Goal: Task Accomplishment & Management: Manage account settings

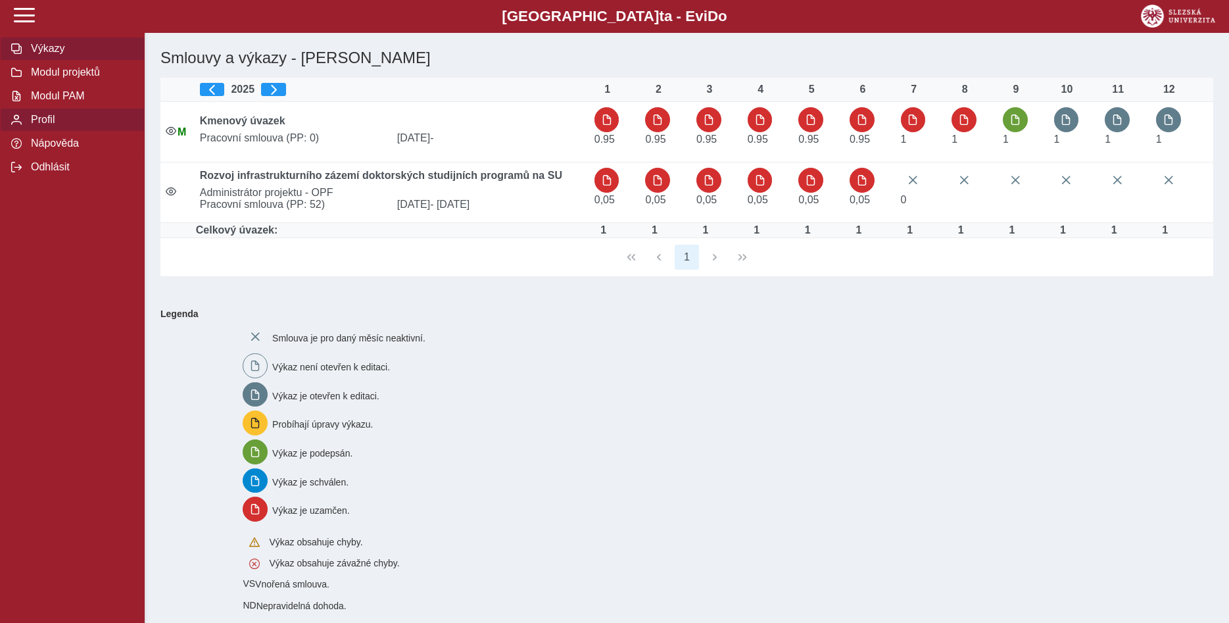
click at [49, 126] on span "Profil" at bounding box center [80, 120] width 107 height 12
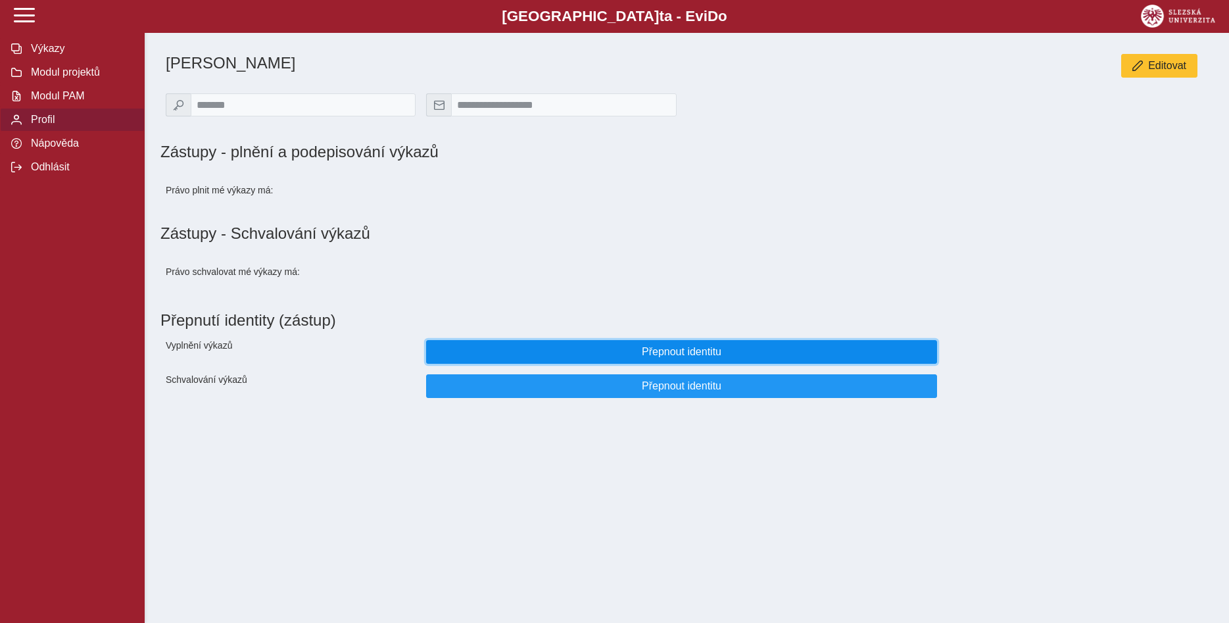
click at [673, 358] on span "Přepnout identitu" at bounding box center [681, 352] width 489 height 12
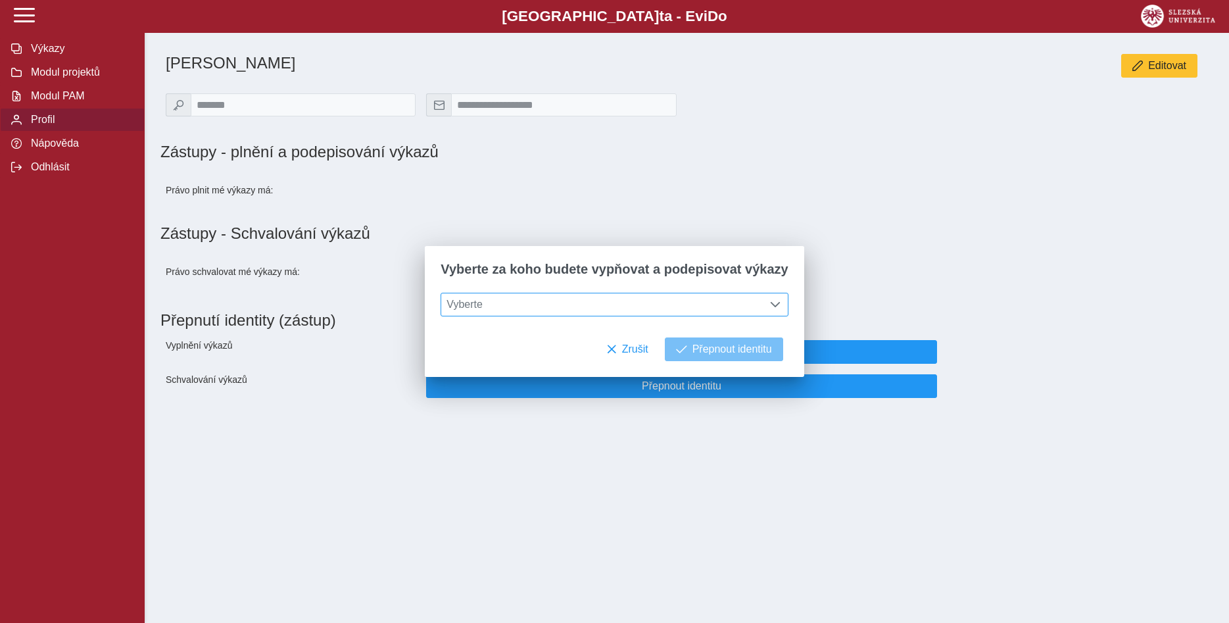
click at [770, 305] on span at bounding box center [775, 304] width 11 height 11
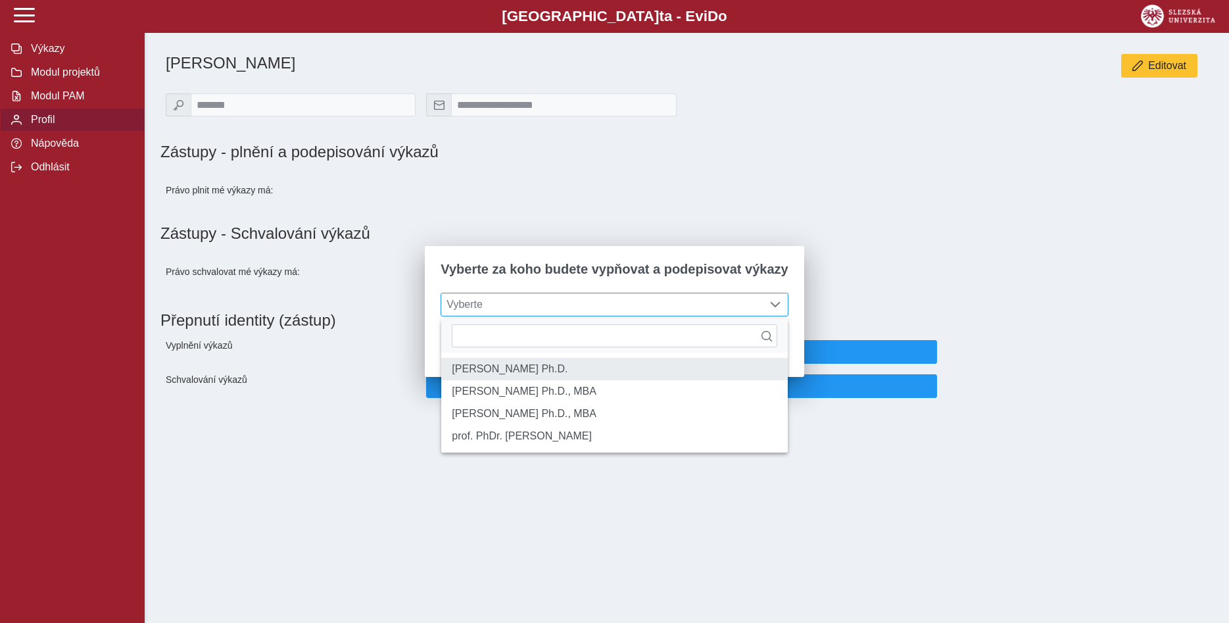
click at [717, 374] on li "[PERSON_NAME] Ph.D." at bounding box center [614, 369] width 346 height 22
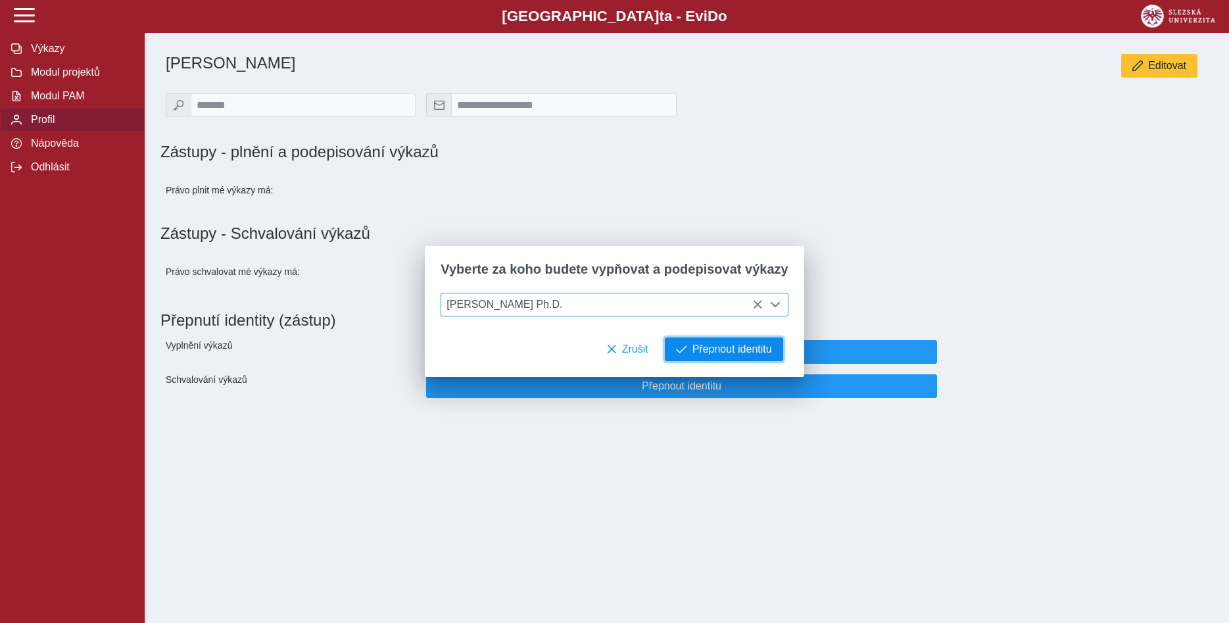
click at [717, 352] on span "Přepnout identitu" at bounding box center [732, 349] width 80 height 12
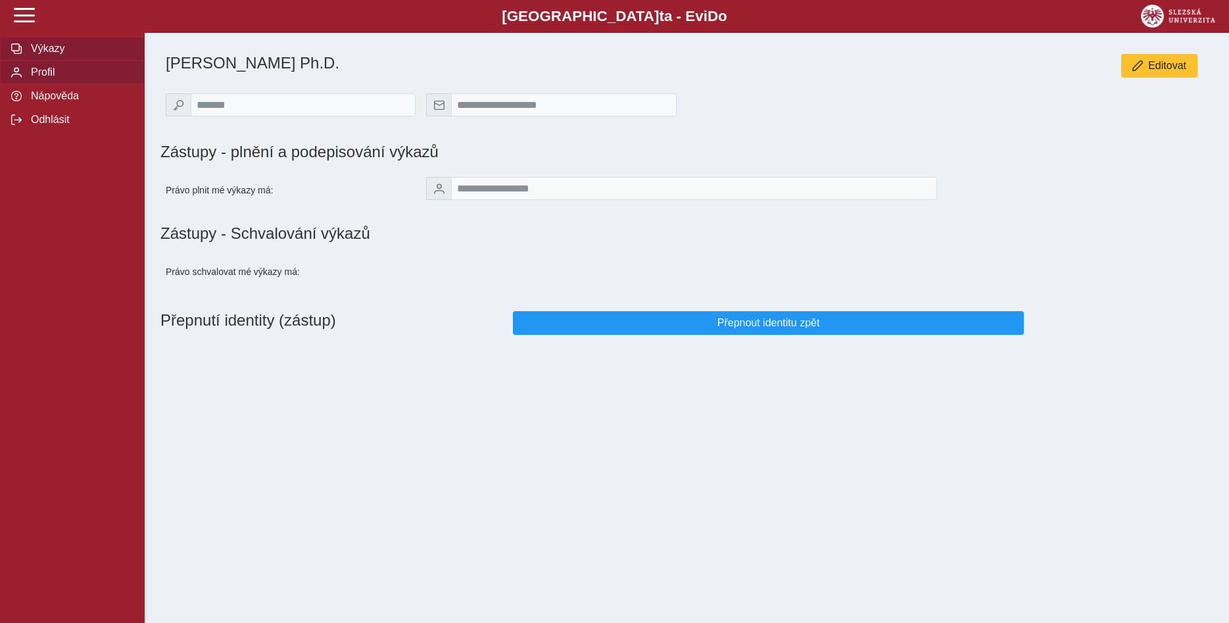
click at [53, 55] on span "Výkazy" at bounding box center [80, 49] width 107 height 12
